Goal: Communication & Community: Answer question/provide support

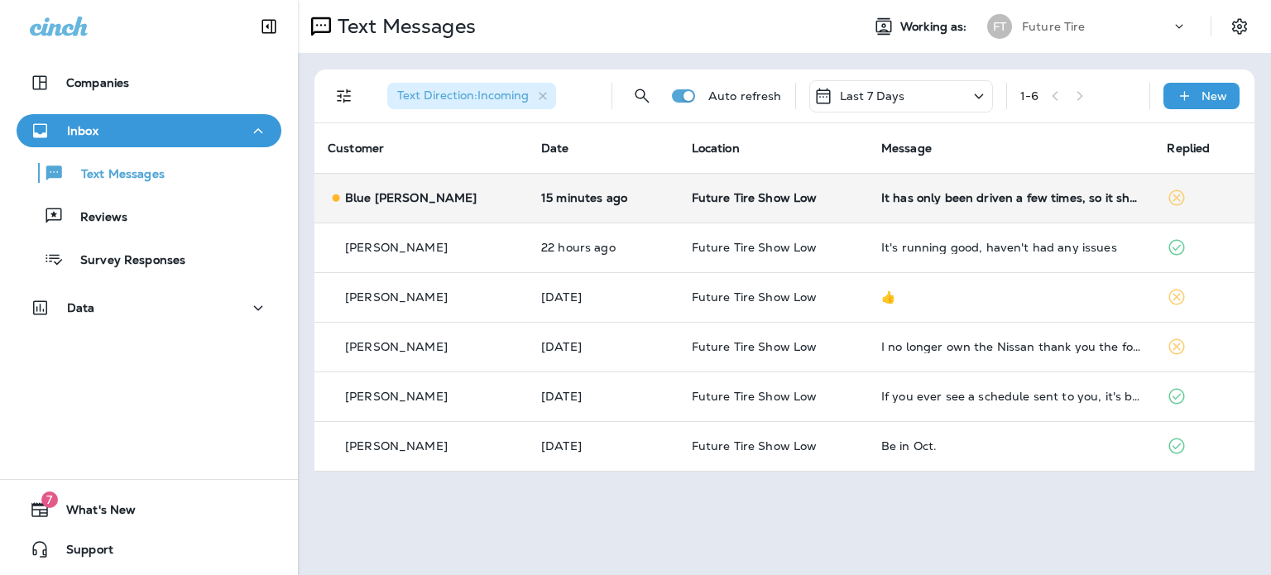
click at [467, 198] on div "Blue [PERSON_NAME]" at bounding box center [421, 198] width 187 height 17
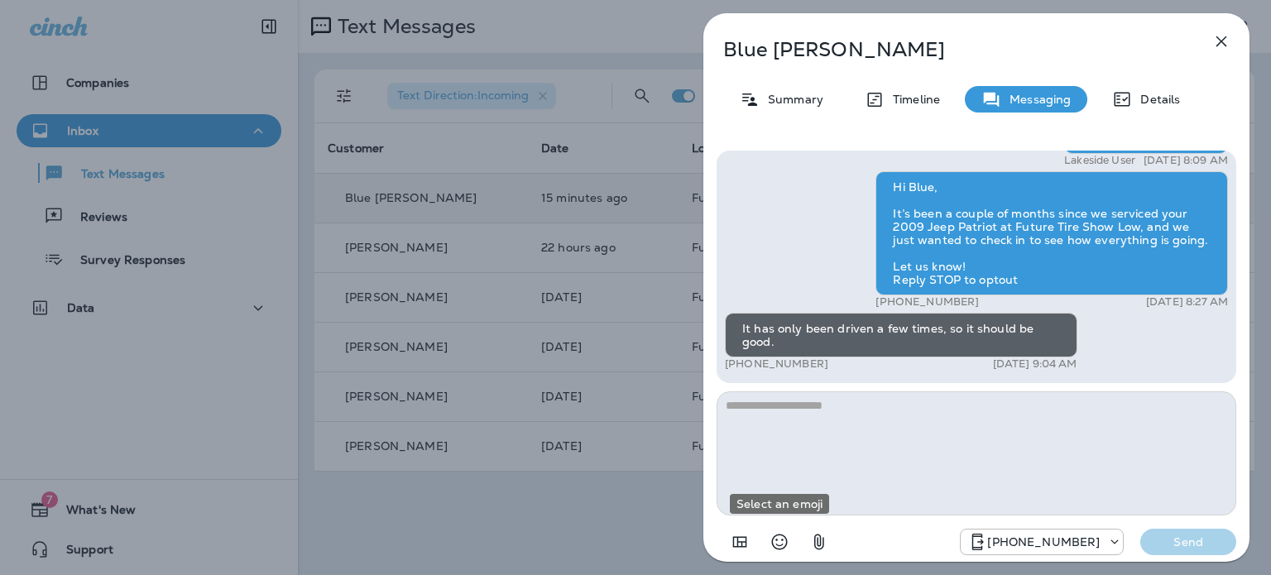
click at [781, 540] on icon "Select an emoji" at bounding box center [780, 543] width 16 height 16
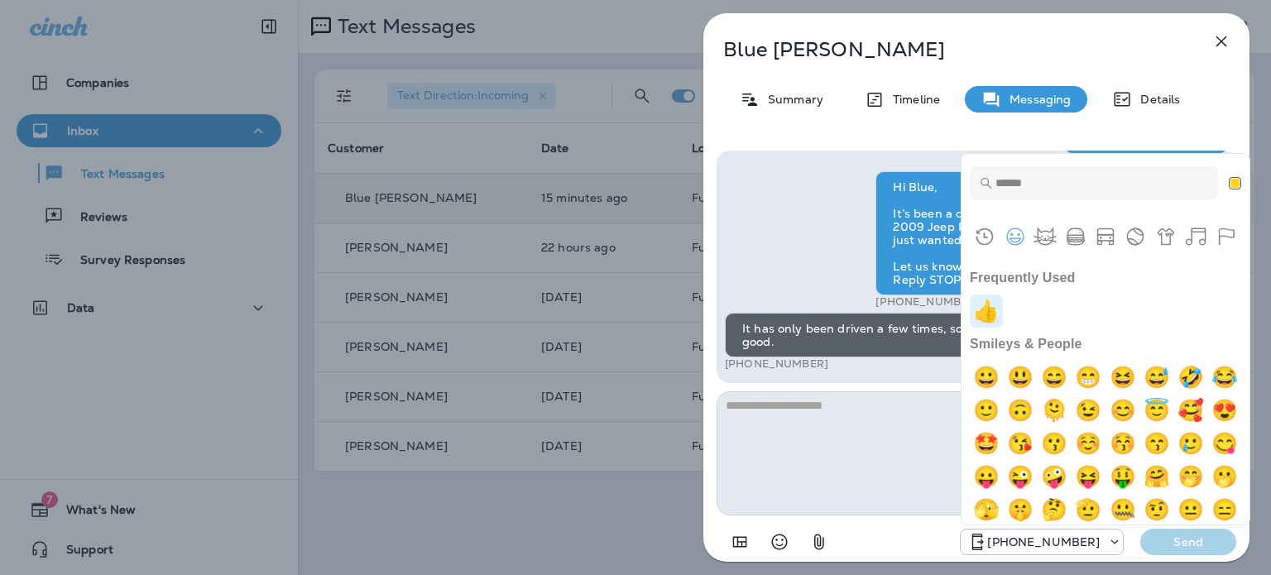
click at [981, 314] on img "+1" at bounding box center [986, 311] width 33 height 33
click at [989, 309] on img "+1" at bounding box center [986, 311] width 33 height 33
click at [989, 308] on img "+1" at bounding box center [986, 311] width 33 height 33
click at [990, 307] on img "+1" at bounding box center [986, 311] width 33 height 33
click at [900, 441] on textarea at bounding box center [977, 453] width 520 height 124
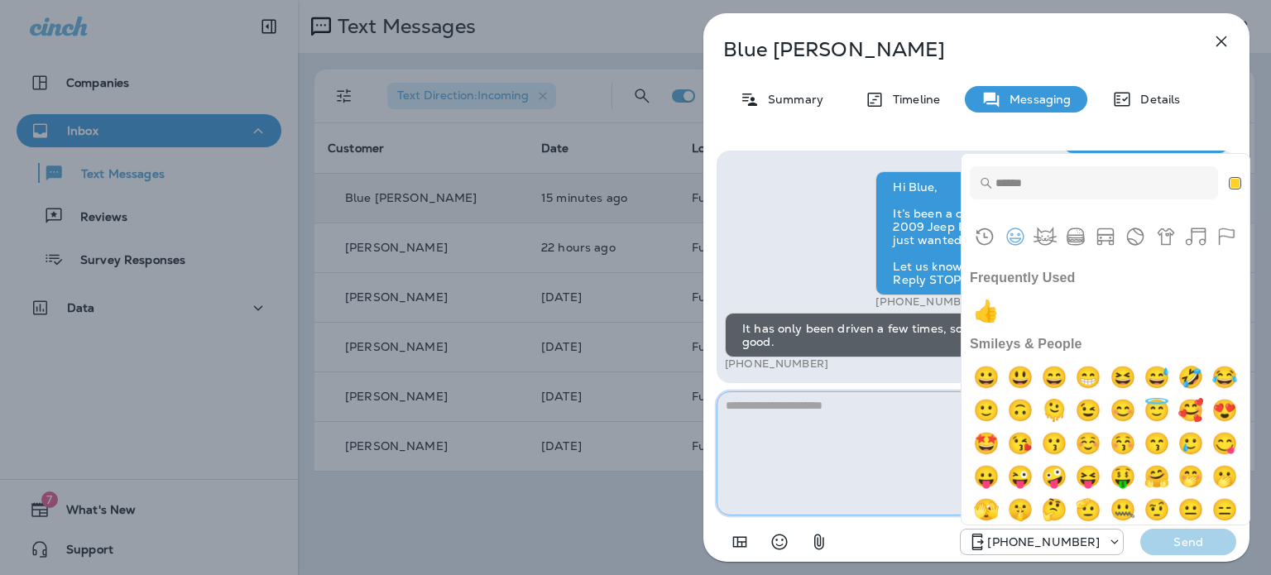
click at [815, 457] on textarea at bounding box center [977, 453] width 520 height 124
type textarea "**********"
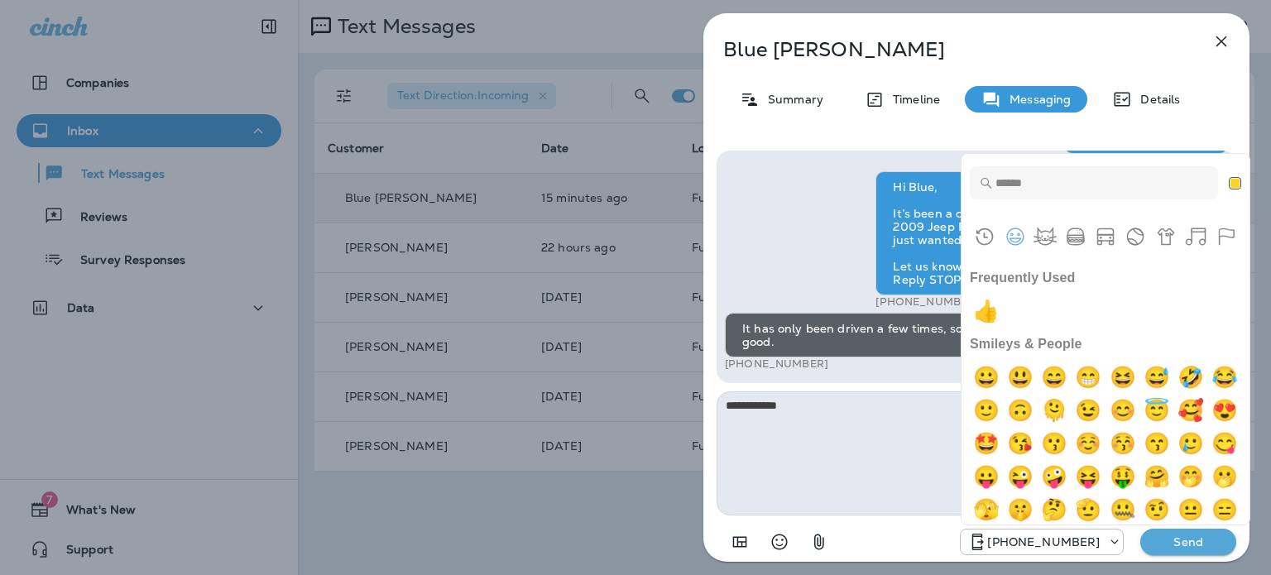
click at [1183, 543] on p "Send" at bounding box center [1189, 542] width 70 height 15
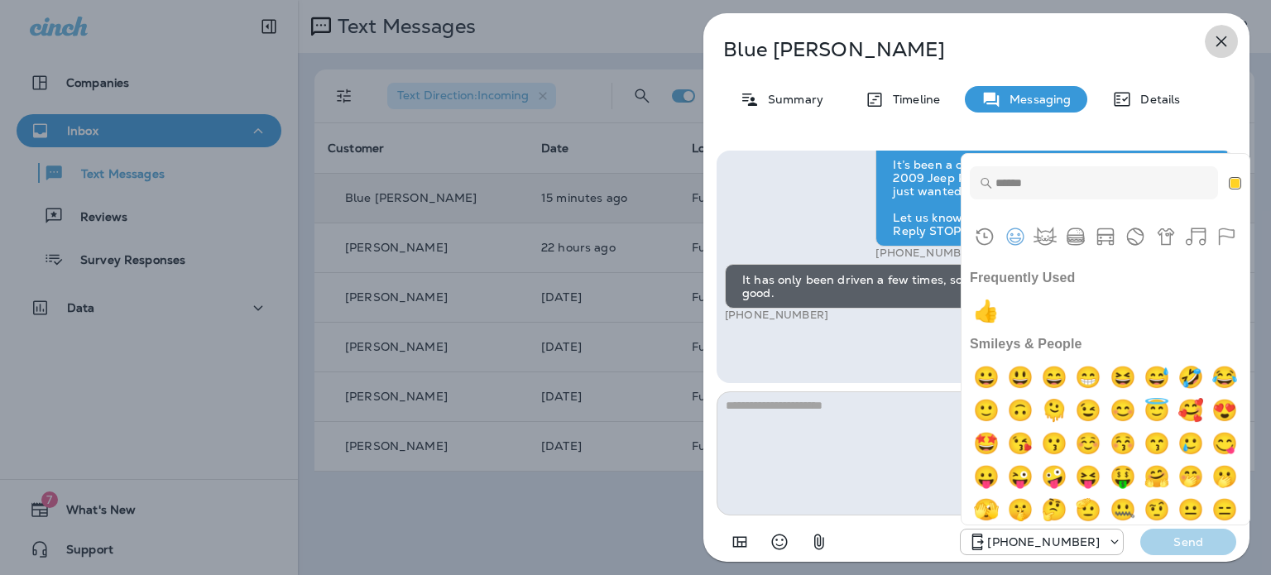
drag, startPoint x: 1221, startPoint y: 33, endPoint x: 1226, endPoint y: 49, distance: 16.8
click at [1221, 34] on icon "button" at bounding box center [1221, 41] width 20 height 20
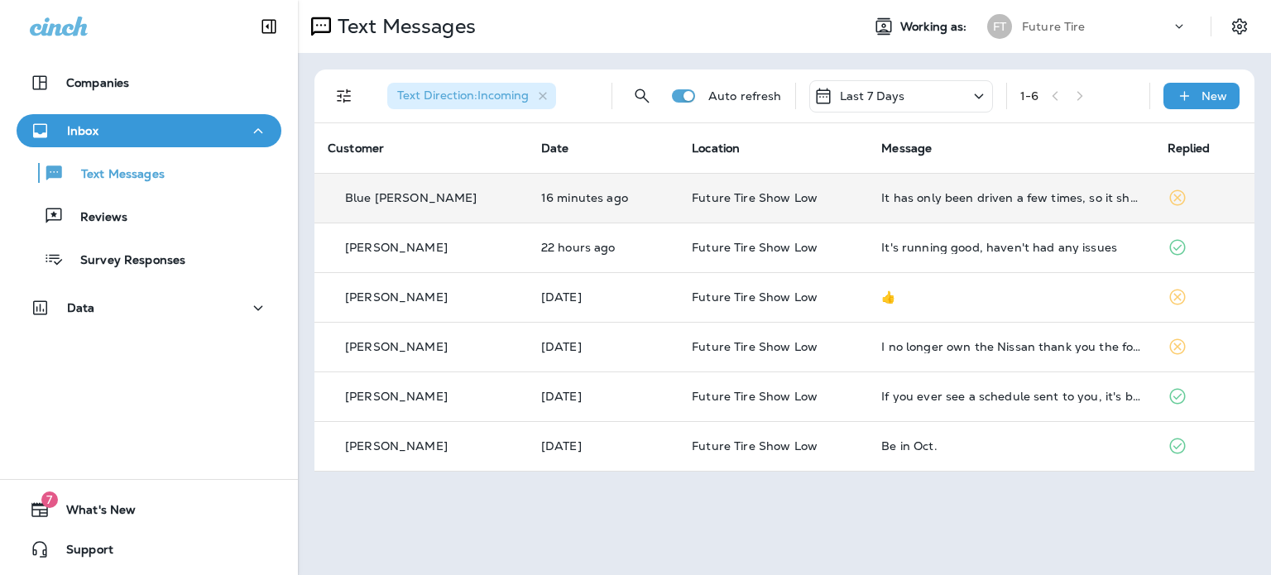
click at [401, 190] on div "Blue [PERSON_NAME]" at bounding box center [421, 198] width 187 height 17
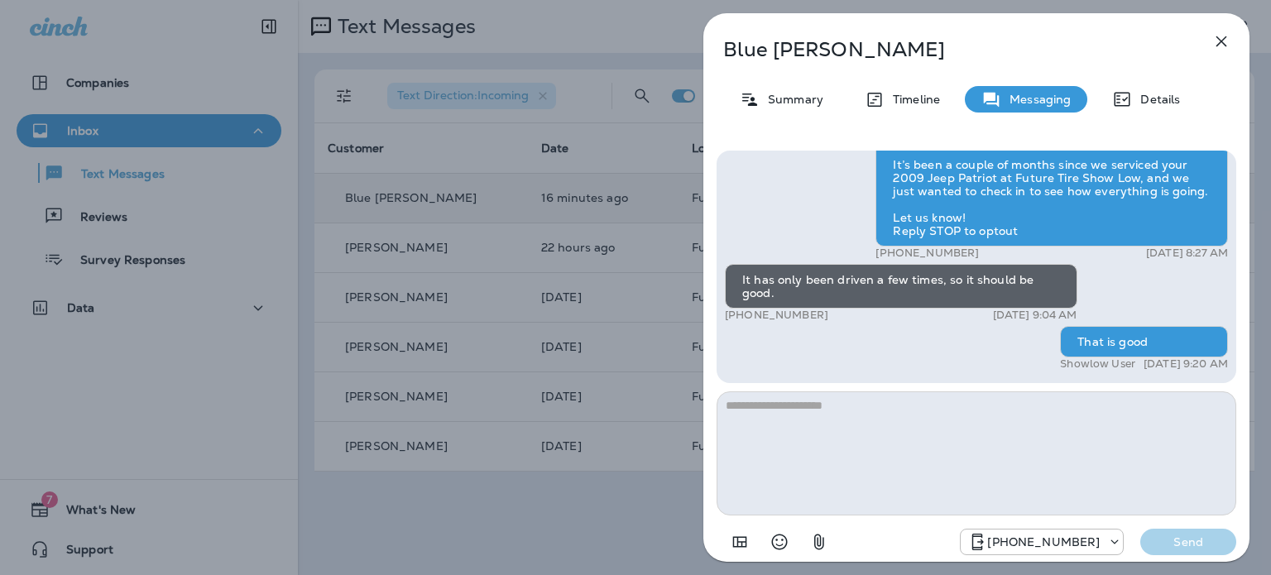
click at [1220, 36] on icon "button" at bounding box center [1221, 41] width 20 height 20
